Goal: Task Accomplishment & Management: Manage account settings

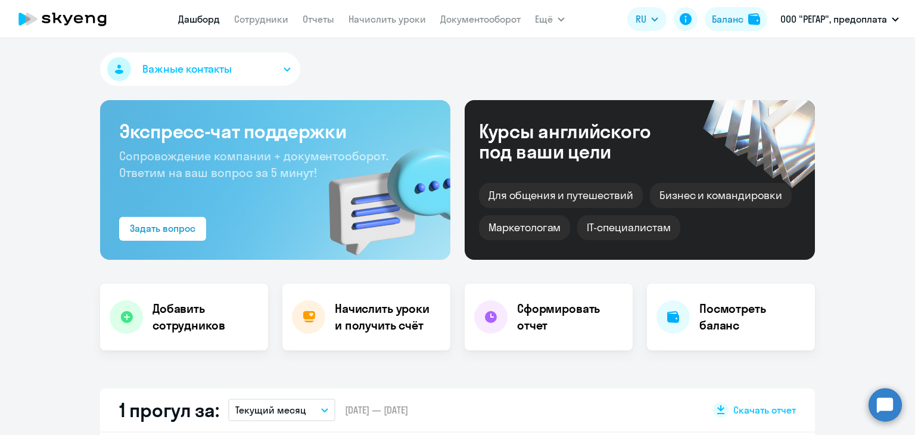
select select "30"
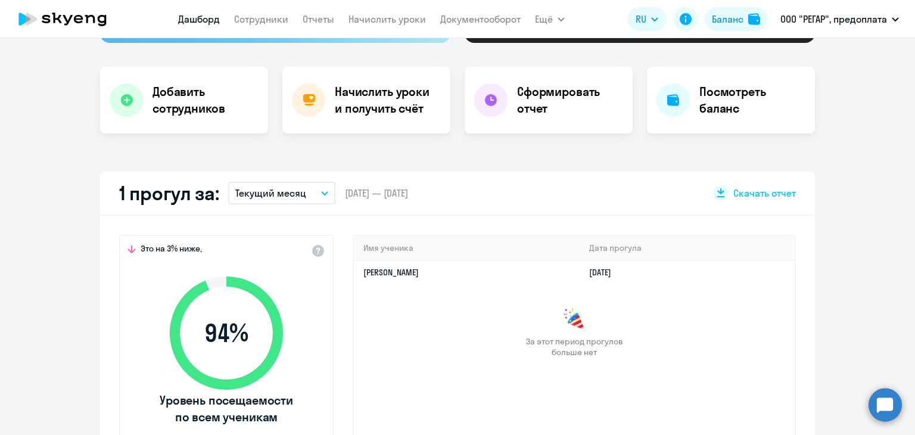
scroll to position [60, 0]
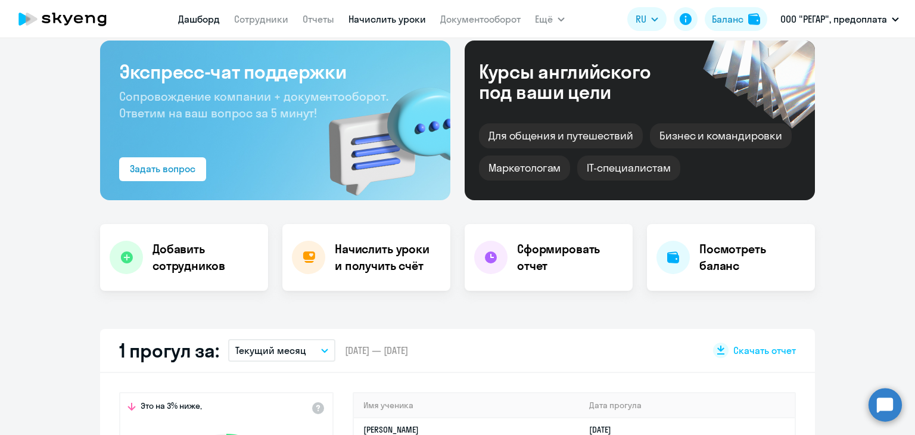
click at [360, 15] on link "Начислить уроки" at bounding box center [387, 19] width 77 height 12
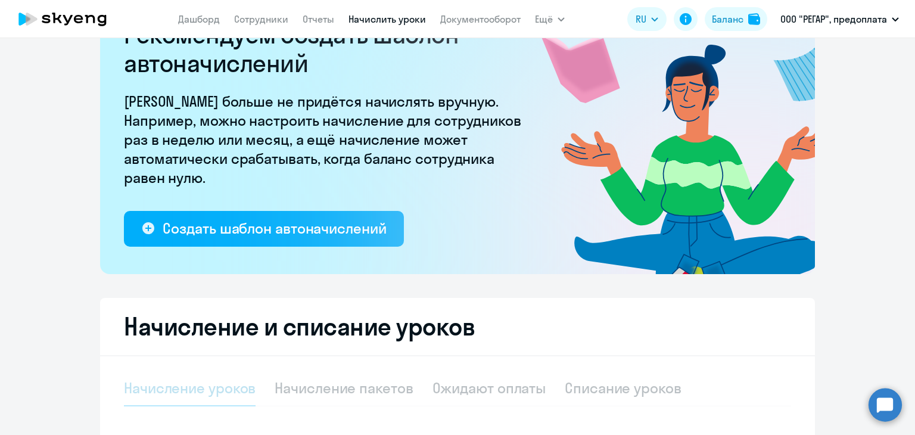
select select "10"
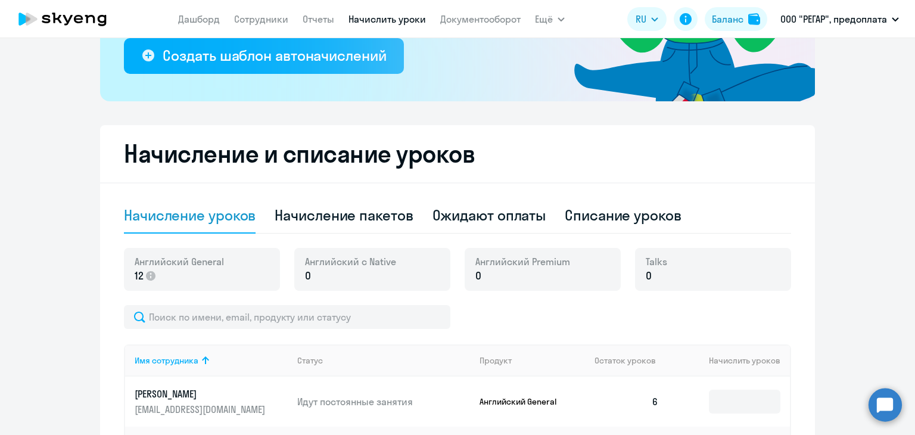
scroll to position [238, 0]
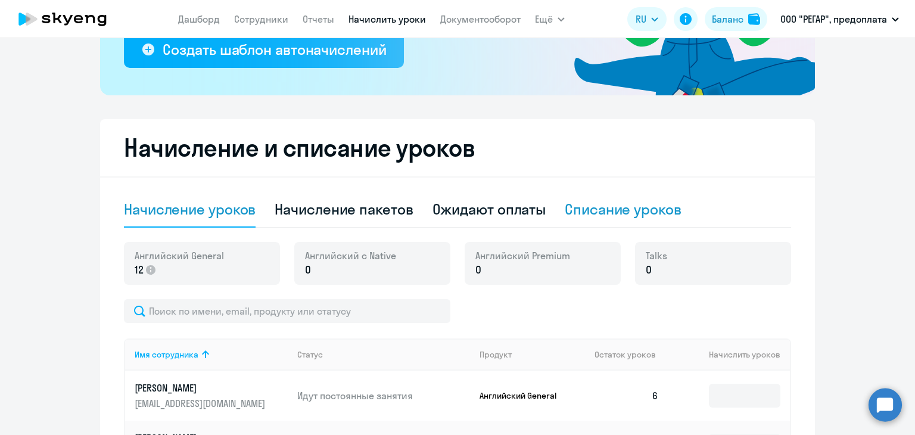
click at [620, 198] on div "Списание уроков" at bounding box center [623, 210] width 117 height 36
select select "10"
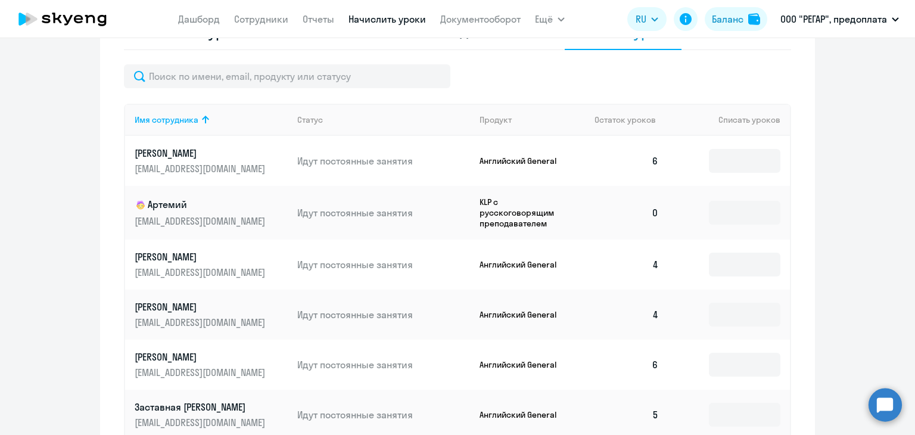
scroll to position [417, 0]
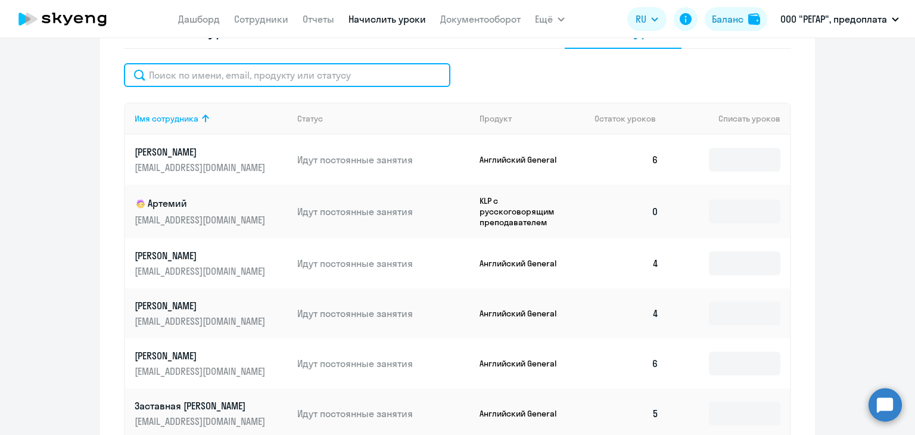
click at [227, 79] on input "text" at bounding box center [287, 75] width 326 height 24
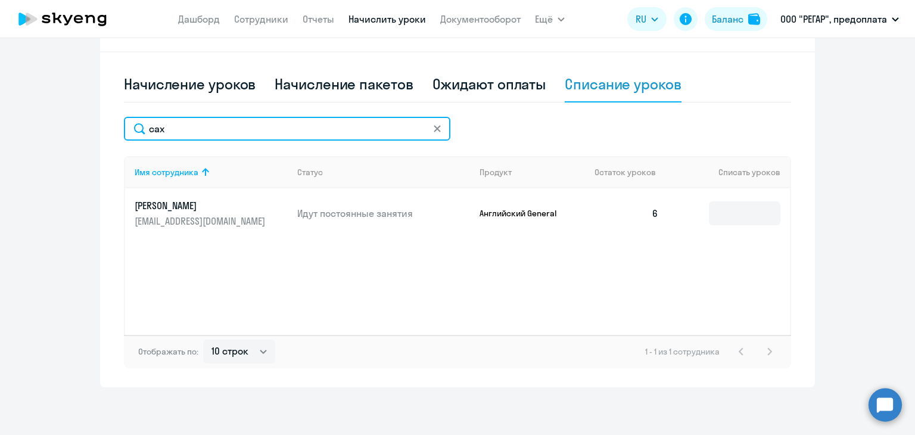
scroll to position [363, 0]
type input "сах"
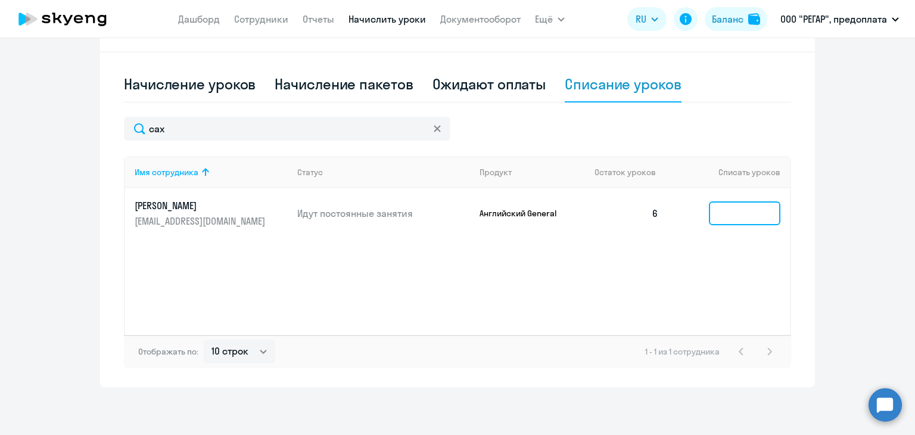
click at [748, 218] on input at bounding box center [744, 213] width 71 height 24
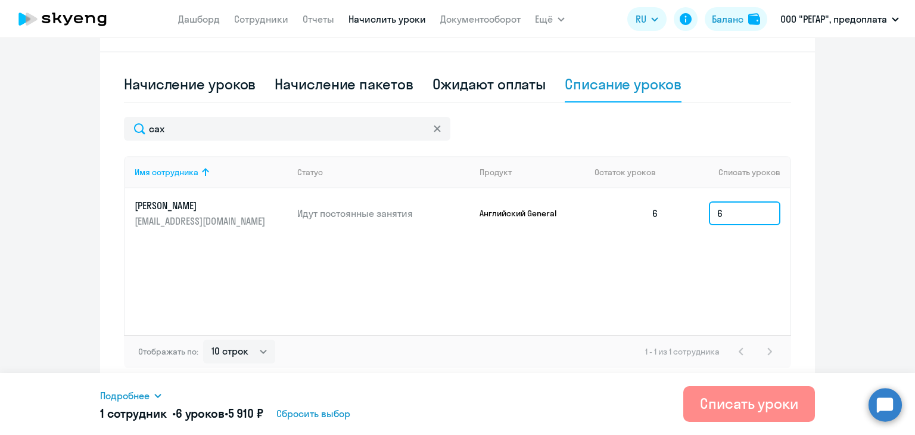
type input "6"
click at [745, 396] on div "Списать уроки" at bounding box center [749, 403] width 98 height 19
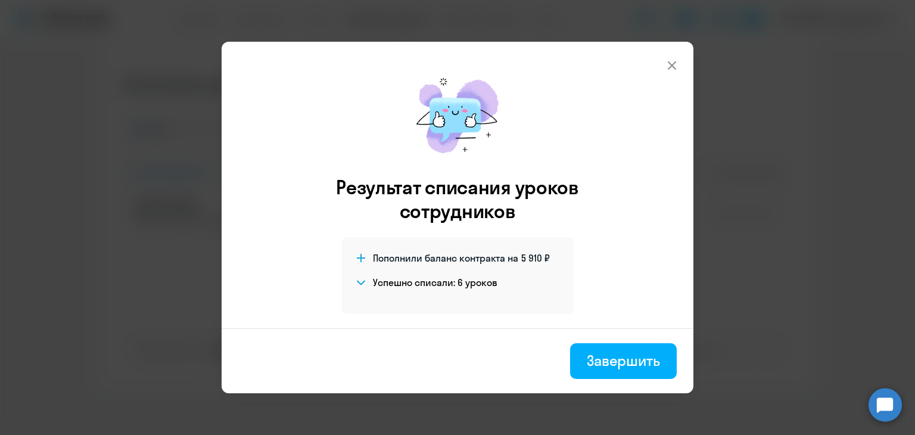
click at [669, 63] on icon at bounding box center [672, 65] width 8 height 8
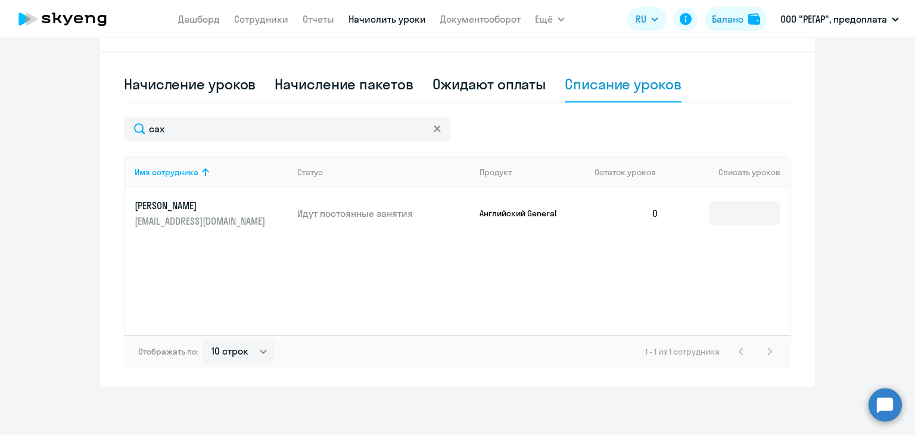
scroll to position [125, 0]
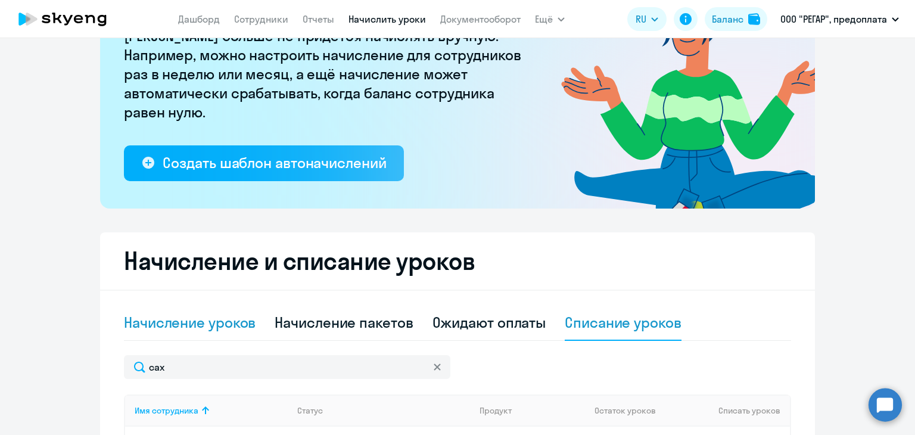
click at [191, 329] on div "Начисление уроков" at bounding box center [190, 322] width 132 height 19
select select "10"
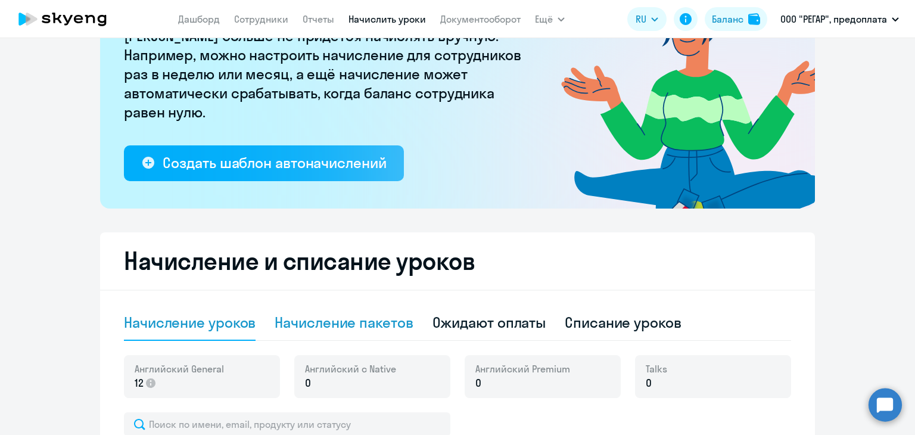
click at [342, 308] on div "Начисление пакетов" at bounding box center [344, 323] width 138 height 36
select select "10"
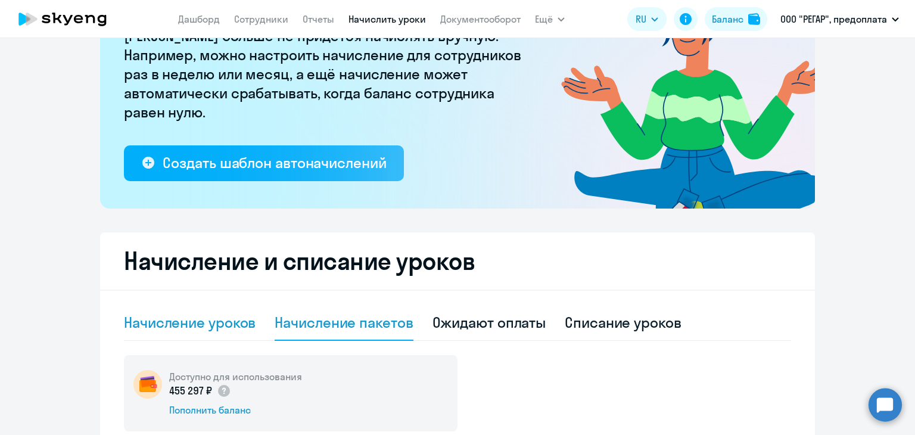
click at [214, 329] on div "Начисление уроков" at bounding box center [190, 322] width 132 height 19
select select "10"
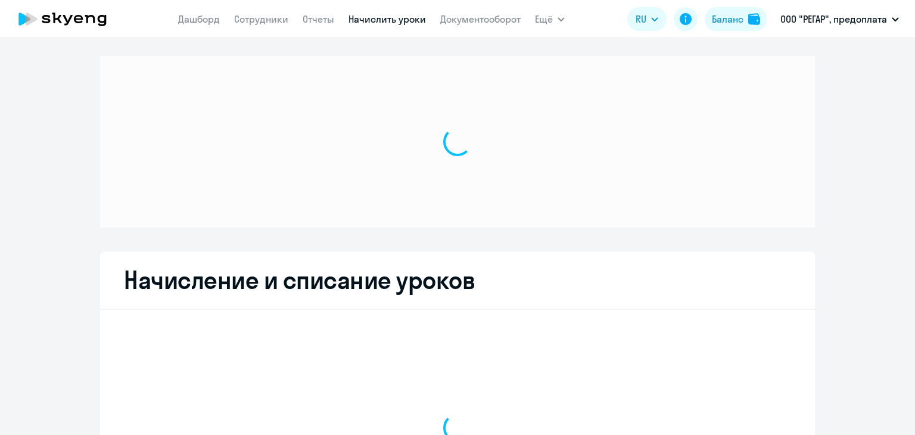
select select "10"
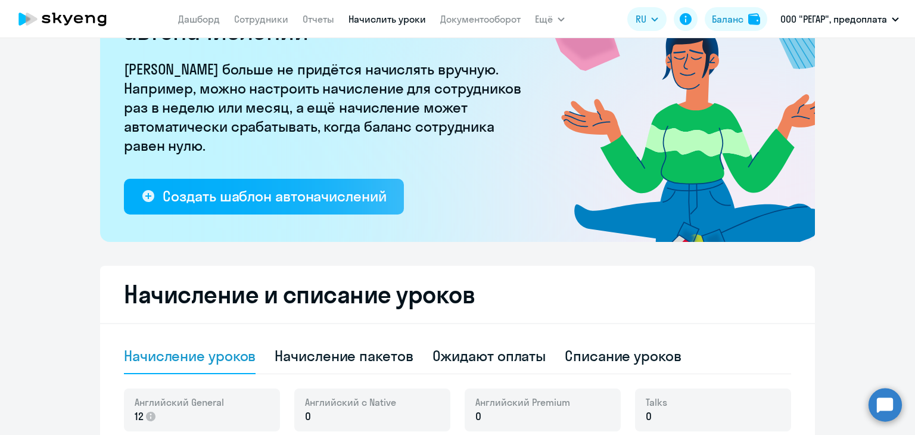
scroll to position [179, 0]
